Goal: Information Seeking & Learning: Learn about a topic

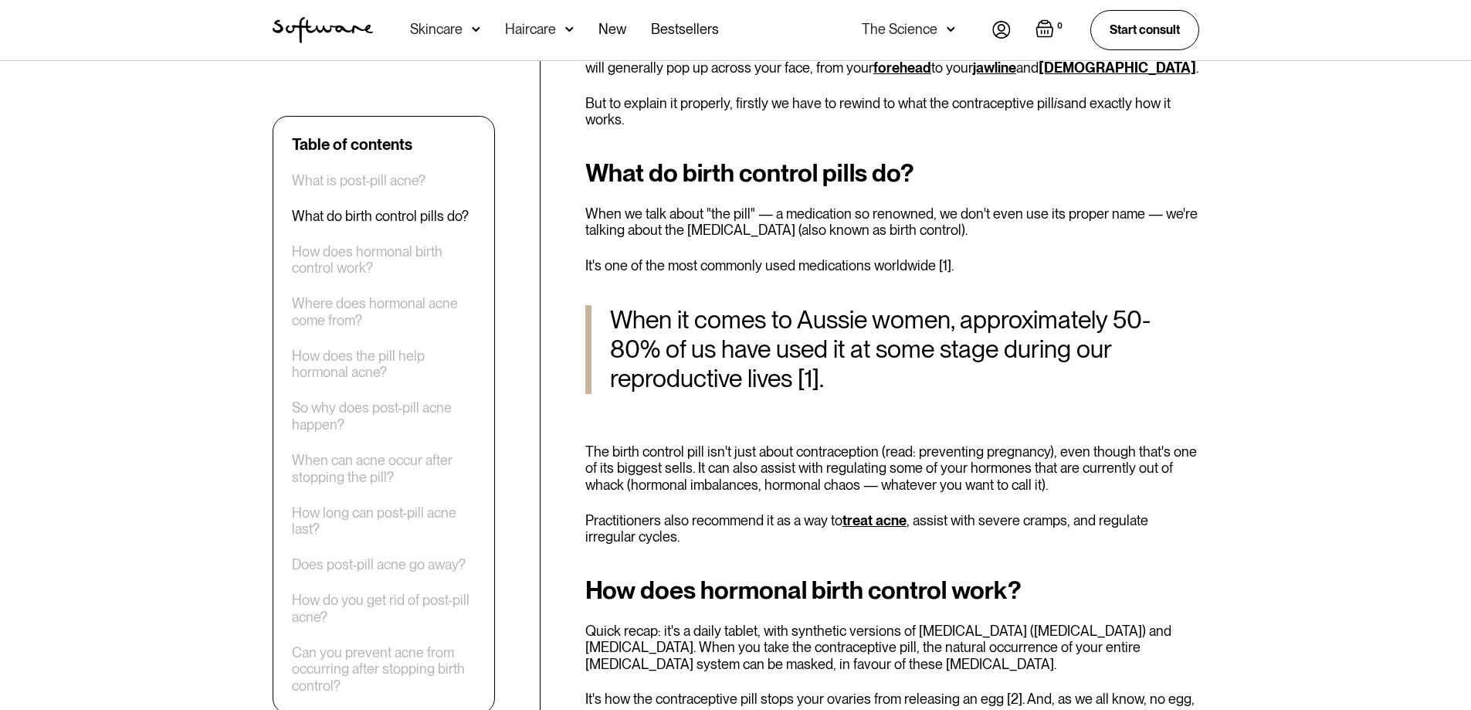
scroll to position [849, 0]
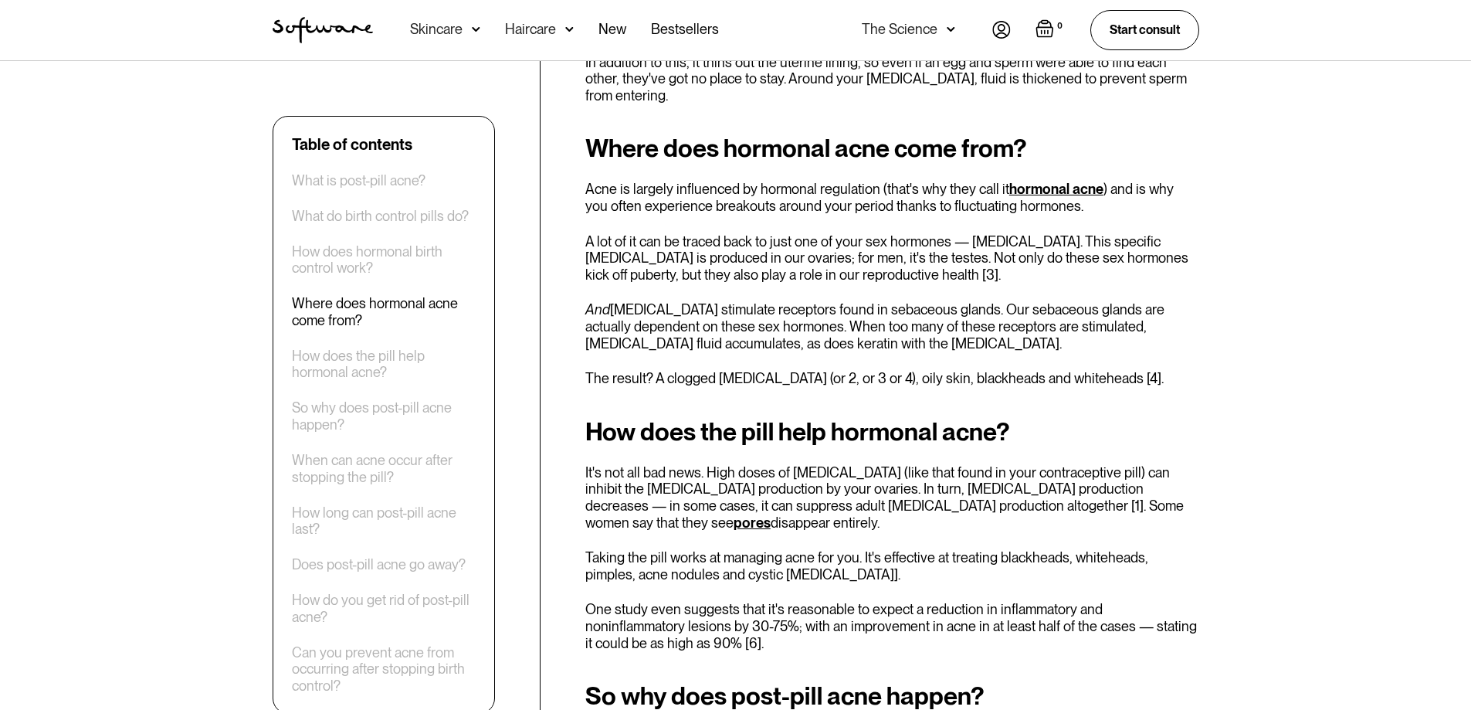
scroll to position [1544, 0]
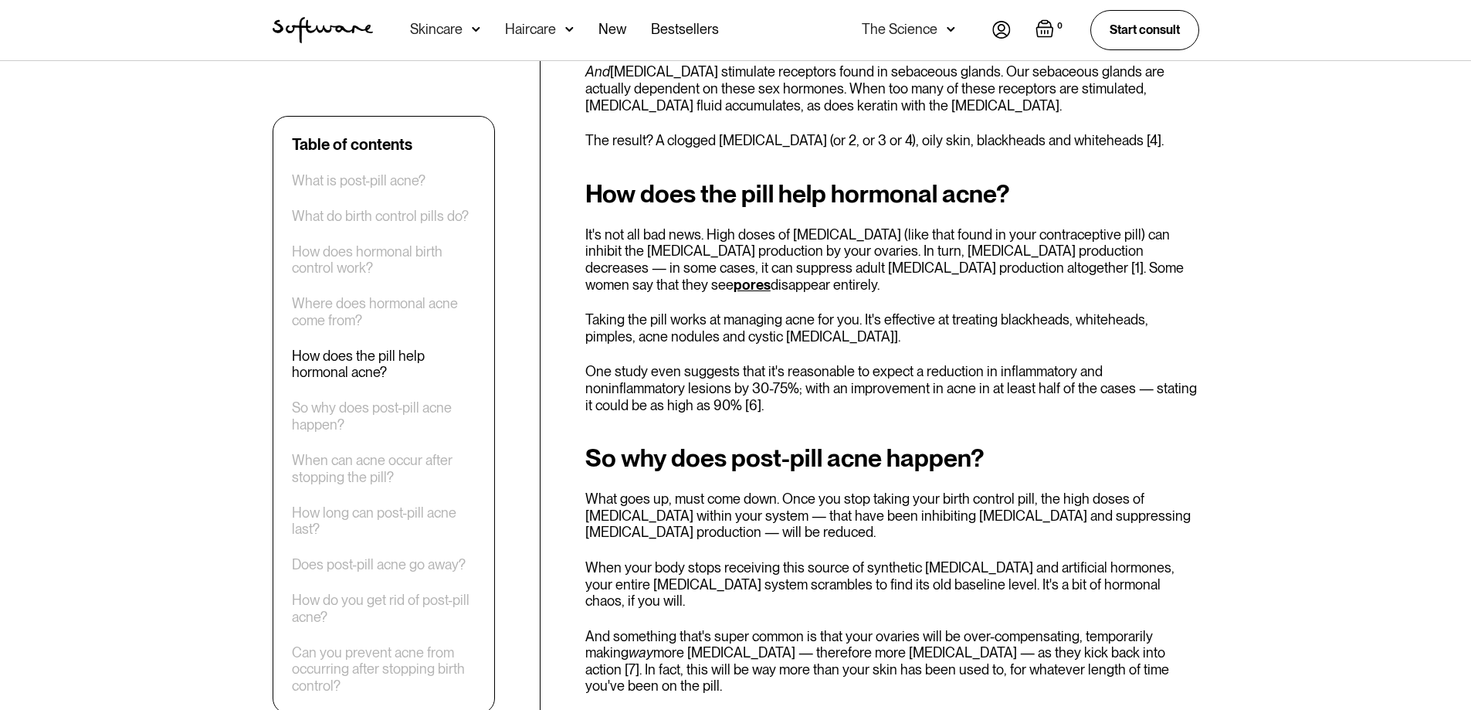
scroll to position [1776, 0]
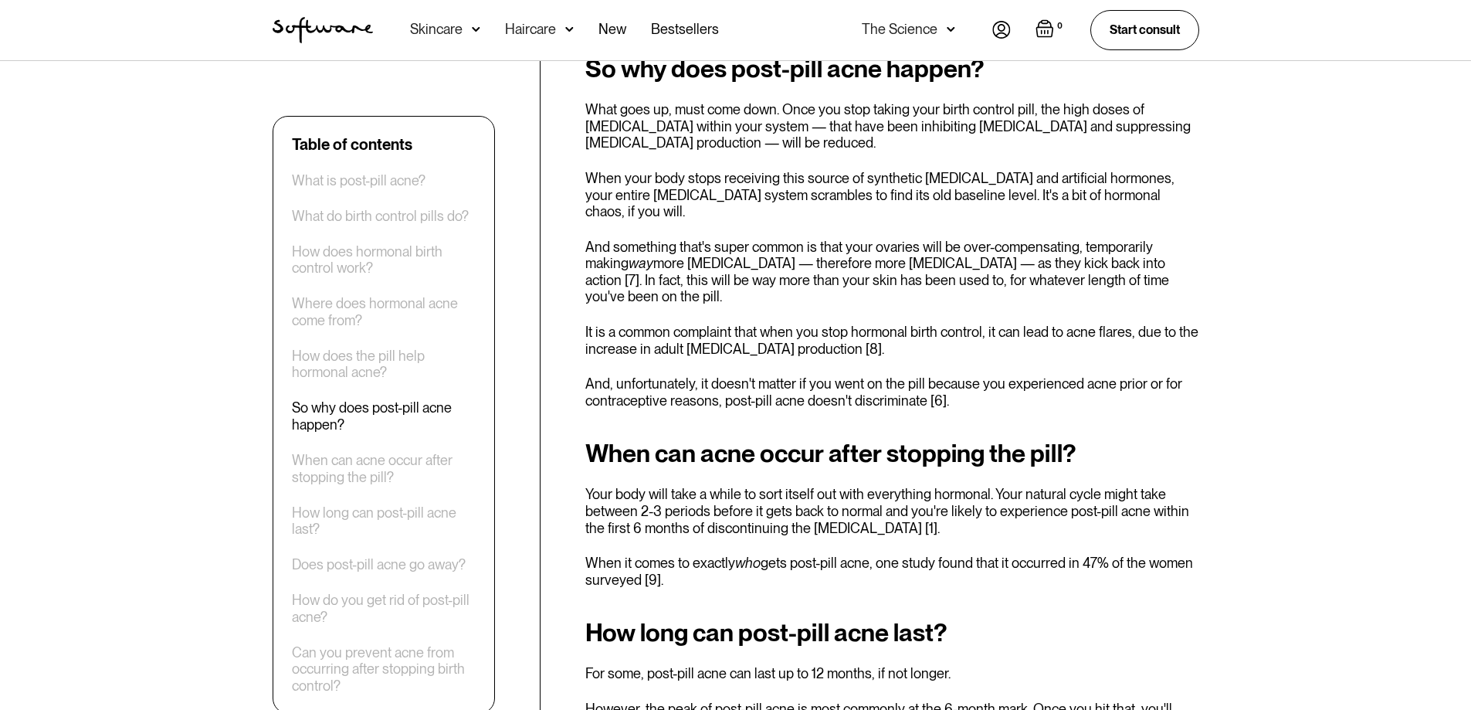
scroll to position [2162, 0]
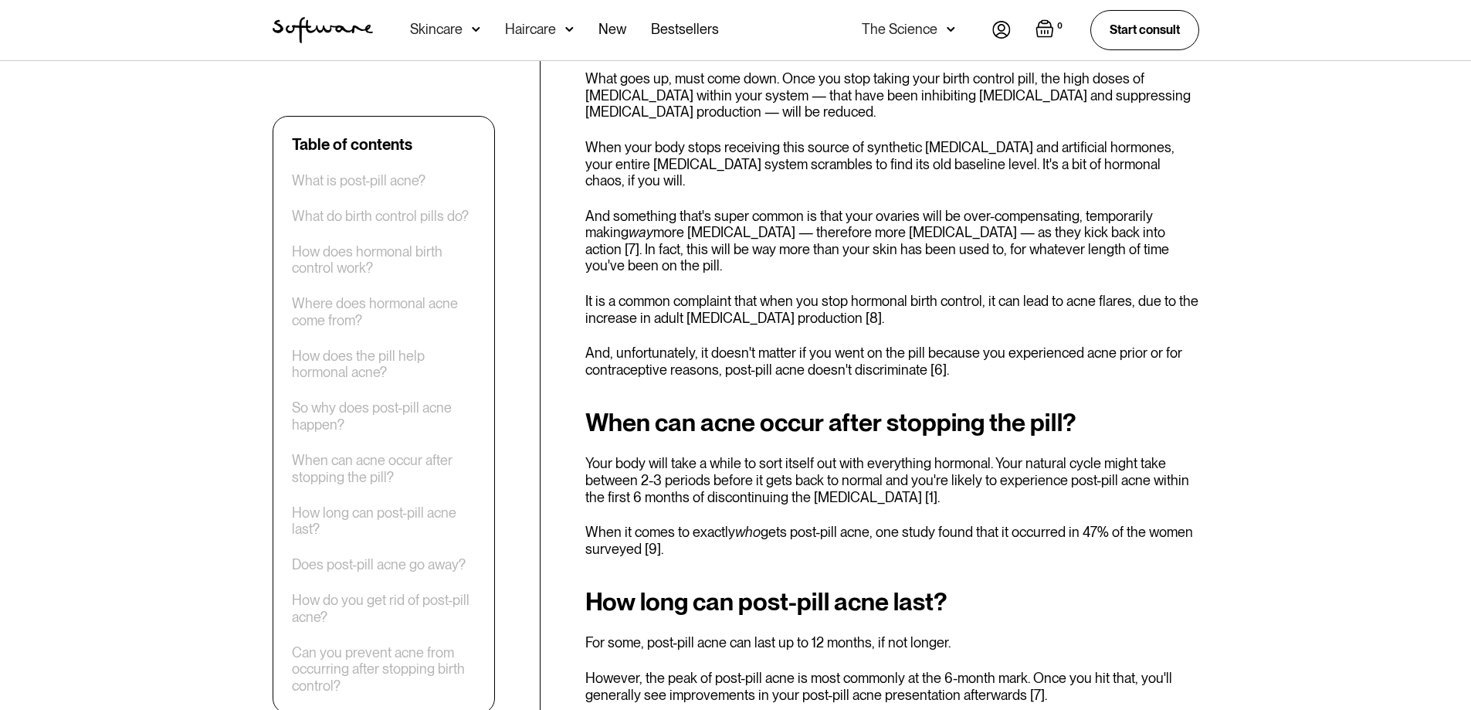
click at [1333, 292] on div "Table of contents What is post-pill acne? What do birth control pills do? How d…" at bounding box center [735, 686] width 1471 height 4574
click at [1332, 289] on div "Table of contents What is post-pill acne? What do birth control pills do? How d…" at bounding box center [735, 686] width 1471 height 4574
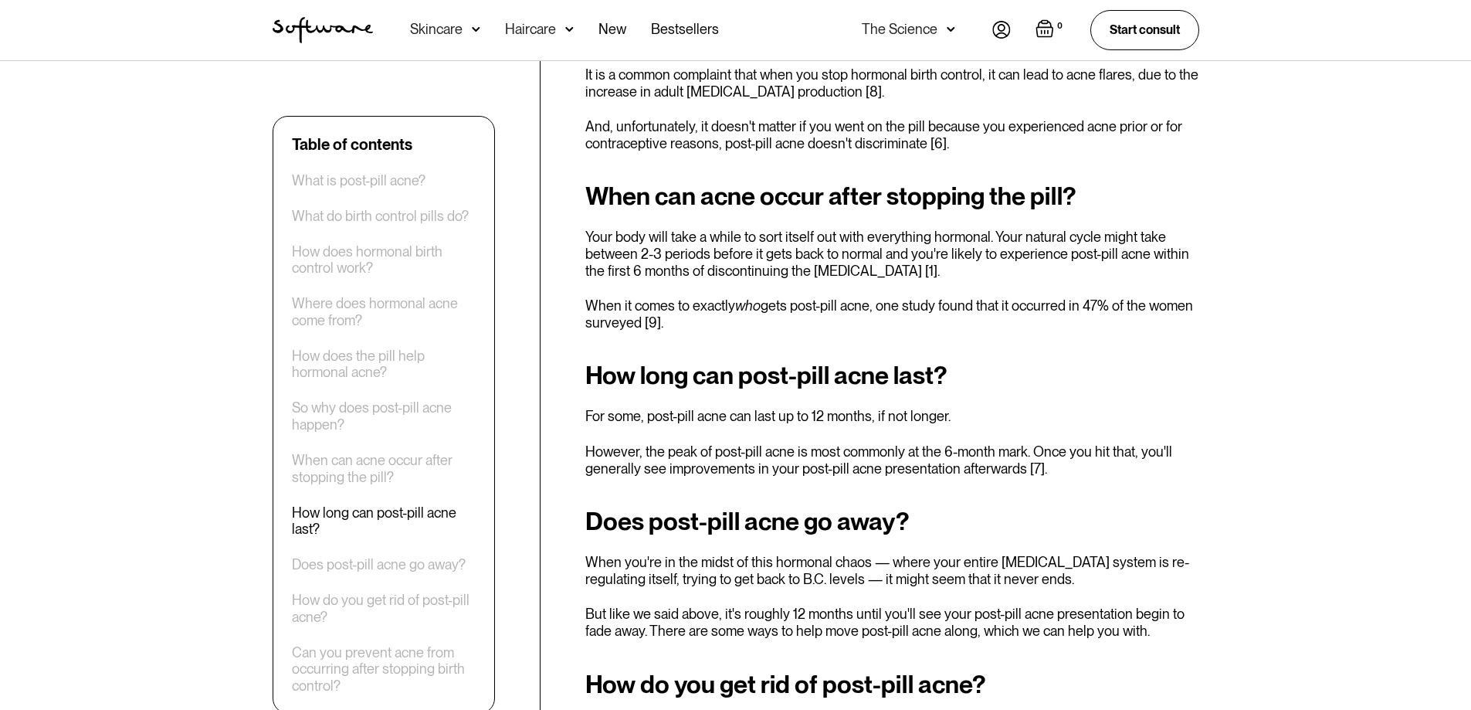
scroll to position [2394, 0]
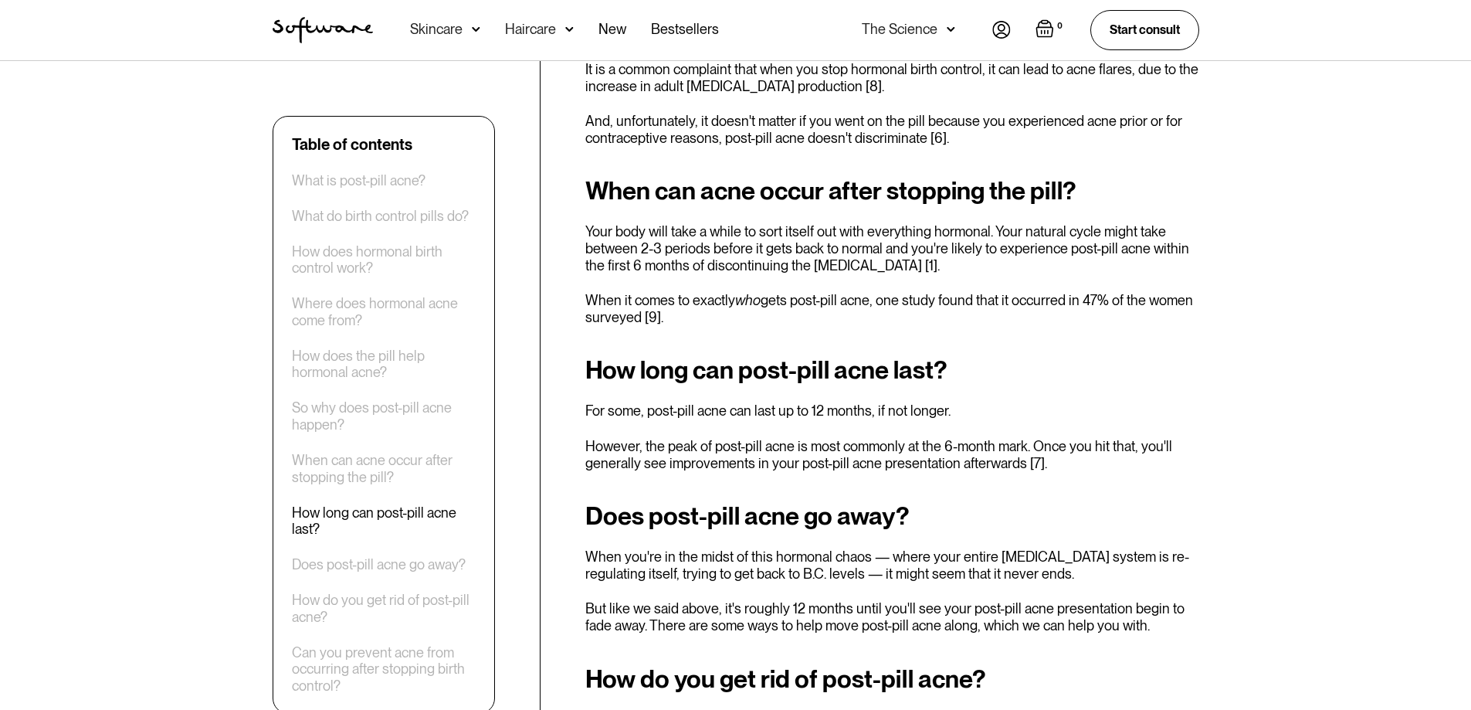
click at [1335, 256] on div "Table of contents What is post-pill acne? What do birth control pills do? How d…" at bounding box center [735, 455] width 1471 height 4574
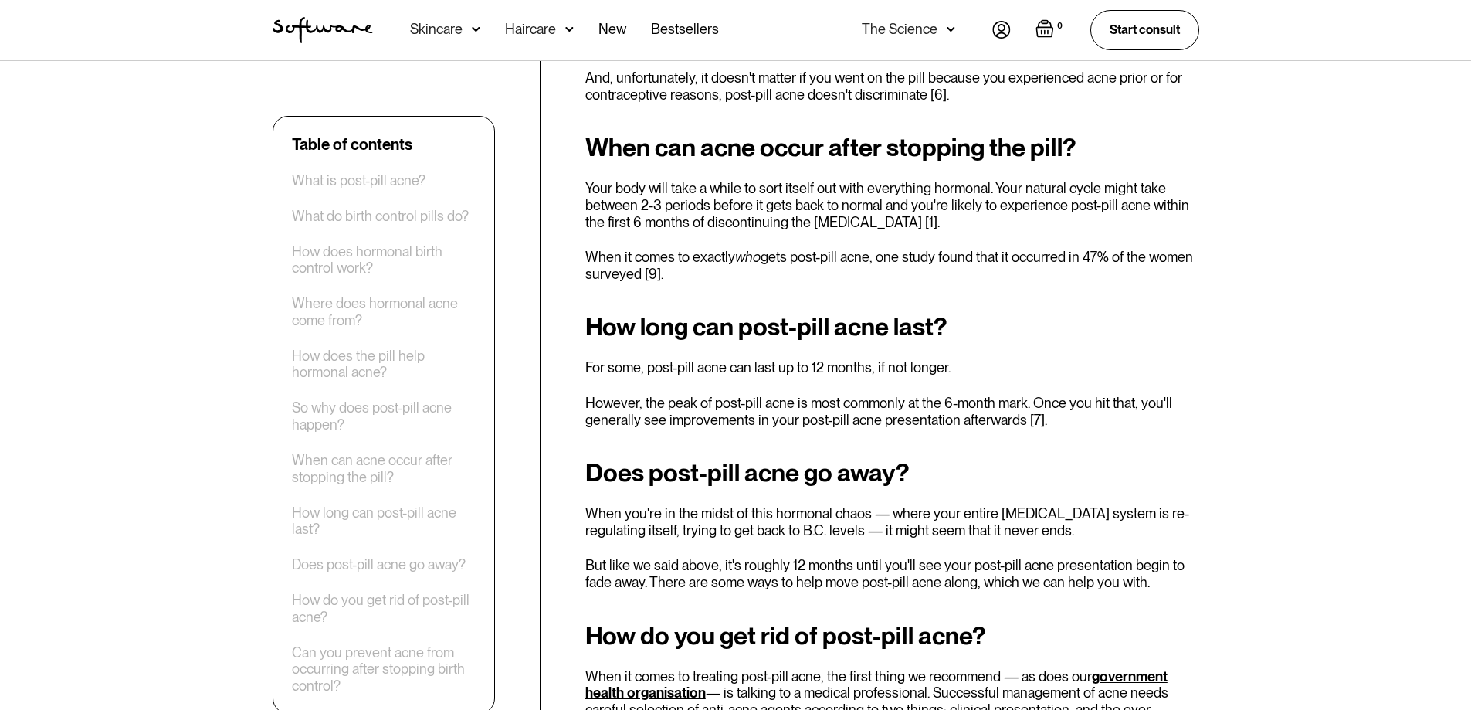
scroll to position [2471, 0]
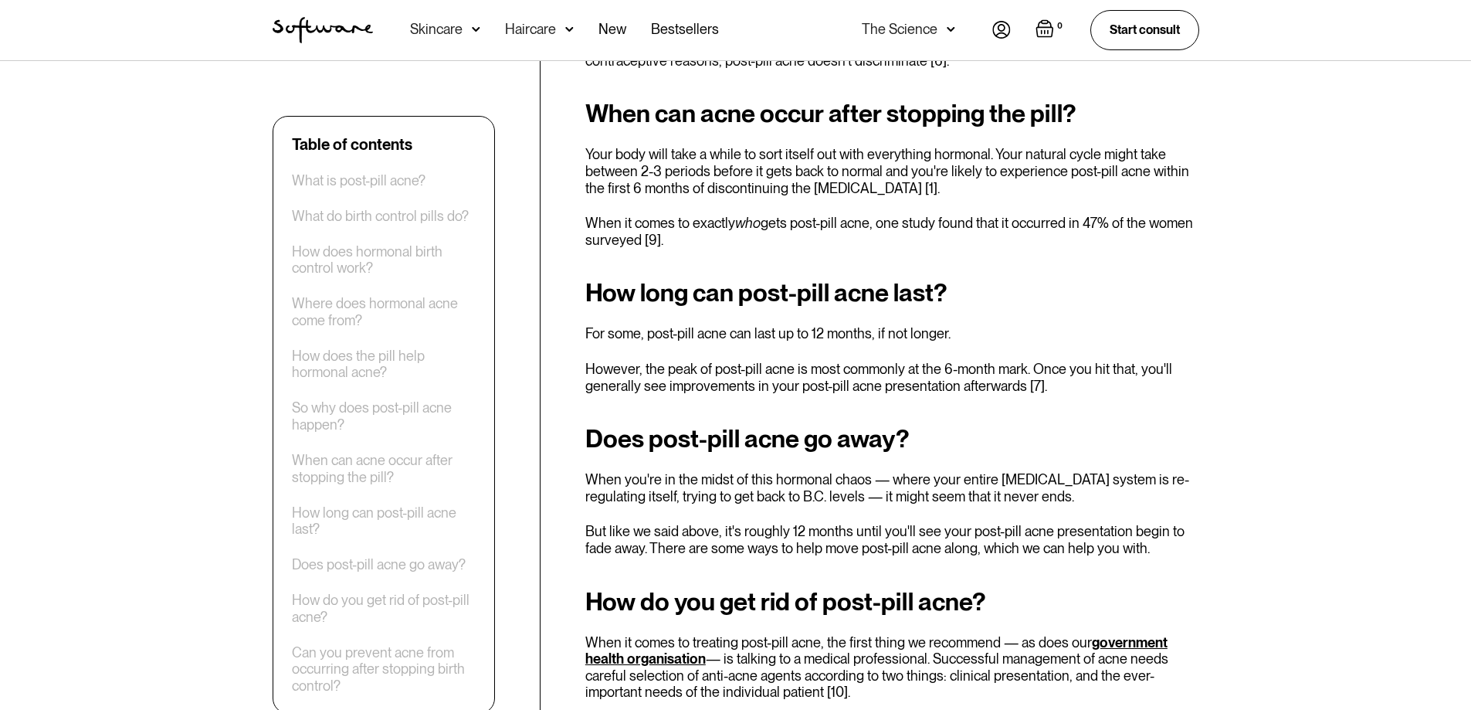
click at [1185, 361] on p "However, the peak of post-pill acne is most commonly at the 6-month mark. Once …" at bounding box center [892, 377] width 614 height 33
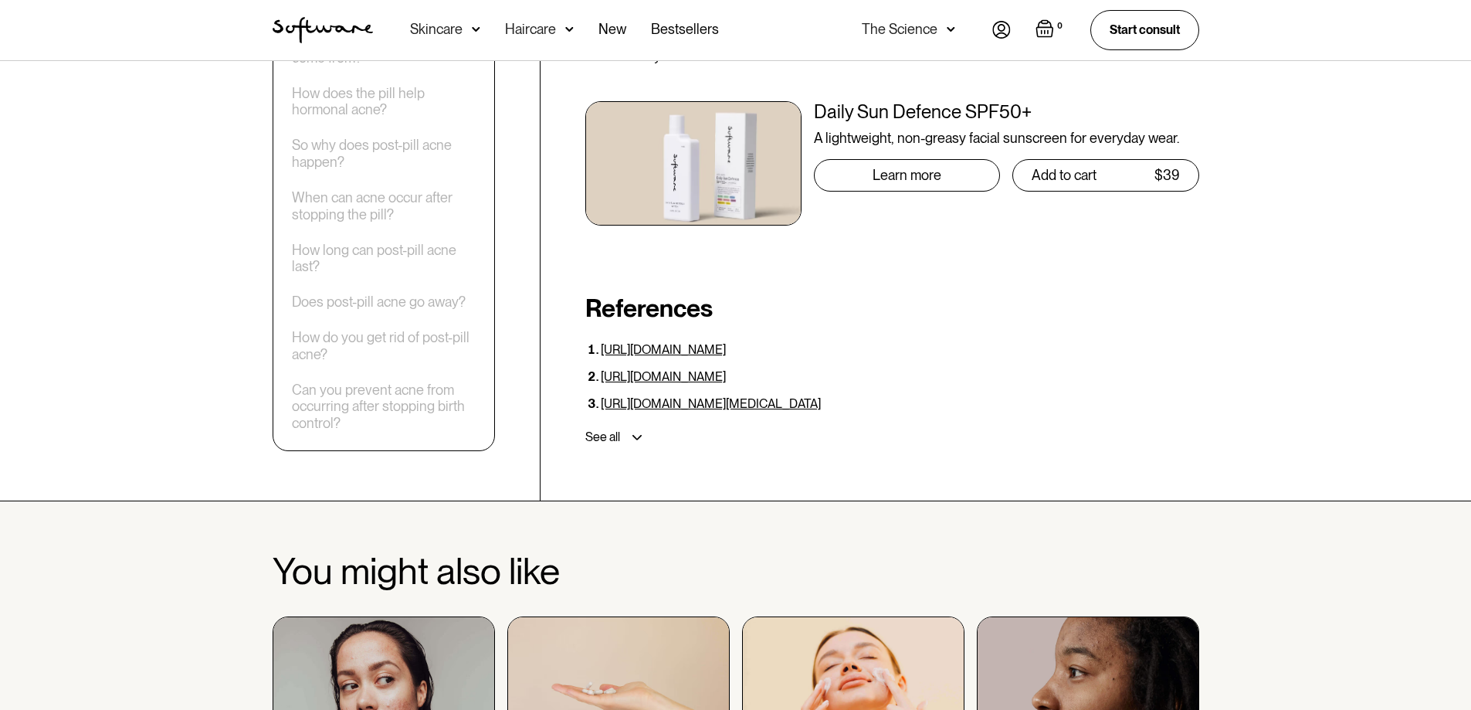
scroll to position [4865, 0]
